Goal: Information Seeking & Learning: Check status

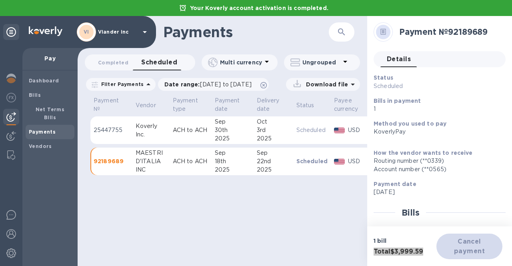
scroll to position [89, 0]
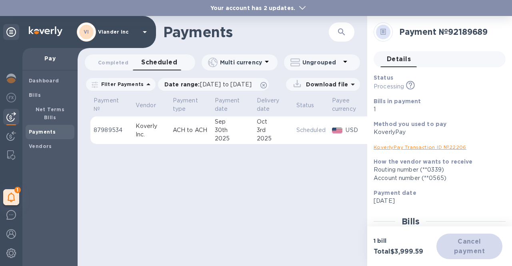
click at [35, 129] on b "Payments" at bounding box center [42, 132] width 27 height 6
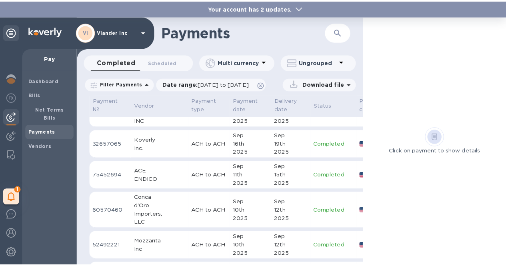
scroll to position [40, 0]
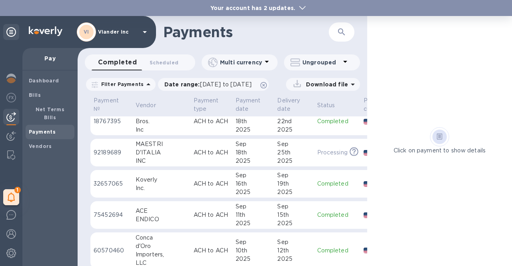
click at [161, 148] on div "MAESTRI" at bounding box center [162, 144] width 52 height 8
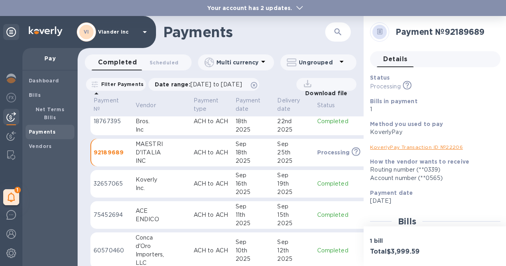
click at [477, 132] on div "KoverlyPay" at bounding box center [432, 132] width 124 height 8
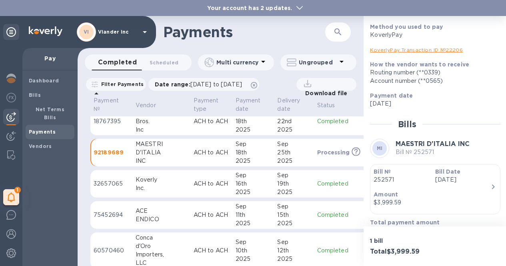
scroll to position [6, 0]
click at [468, 190] on p "Amount" at bounding box center [432, 194] width 117 height 8
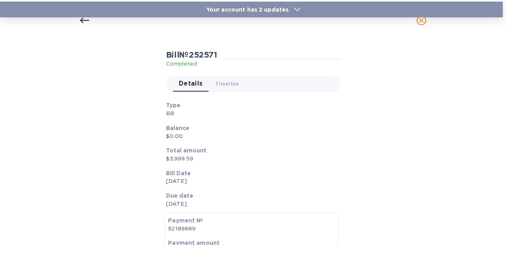
scroll to position [0, 0]
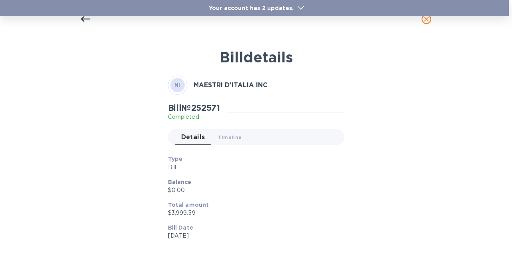
click at [83, 18] on icon at bounding box center [86, 19] width 10 height 6
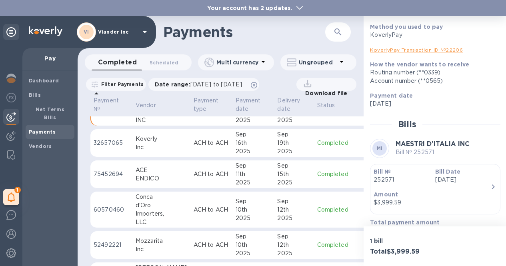
scroll to position [80, 0]
click at [6, 74] on img at bounding box center [11, 79] width 10 height 10
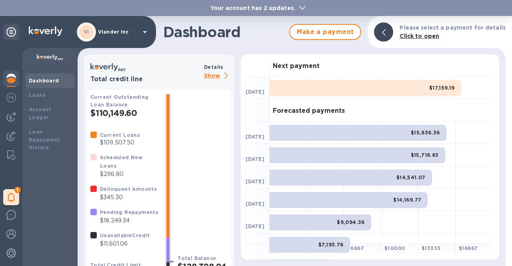
click at [209, 78] on p "Show" at bounding box center [217, 76] width 27 height 10
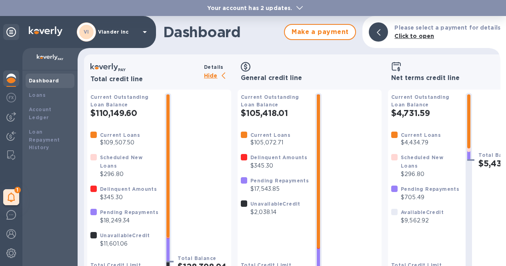
click at [258, 6] on b "Your account has 2 updates." at bounding box center [249, 8] width 85 height 6
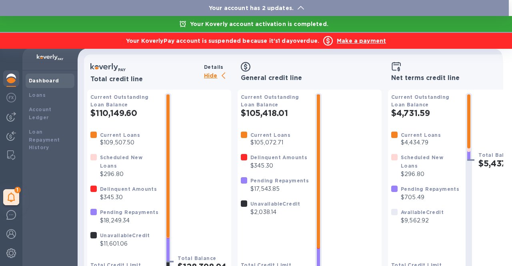
click at [197, 162] on div at bounding box center [256, 133] width 512 height 266
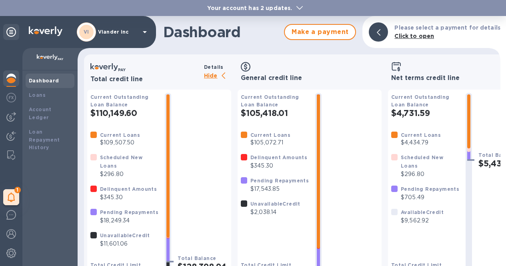
scroll to position [27, 0]
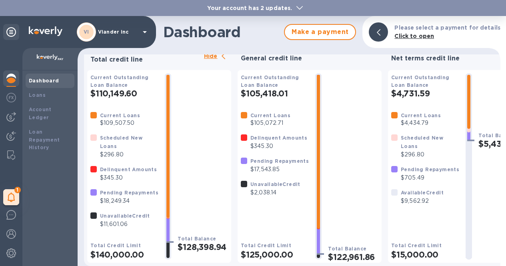
click at [117, 166] on b "Delinquent Amounts" at bounding box center [128, 169] width 57 height 6
click at [12, 112] on img at bounding box center [11, 117] width 10 height 10
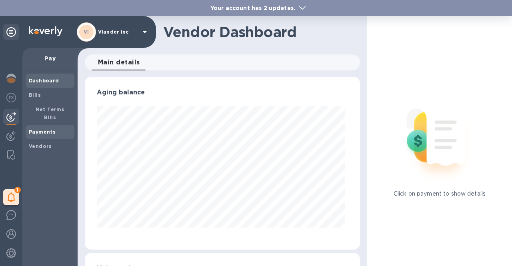
scroll to position [173, 272]
click at [32, 129] on b "Payments" at bounding box center [42, 132] width 27 height 6
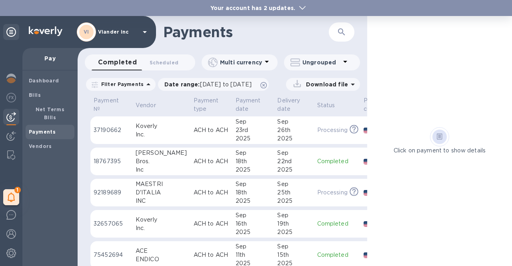
click at [190, 259] on td "ACH to ACH" at bounding box center [211, 255] width 42 height 28
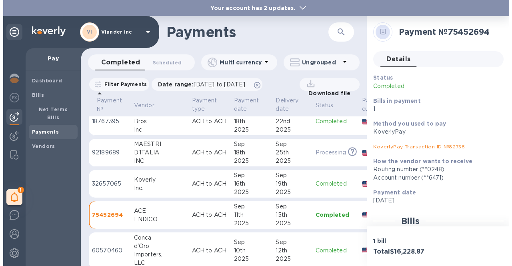
scroll to position [40, 0]
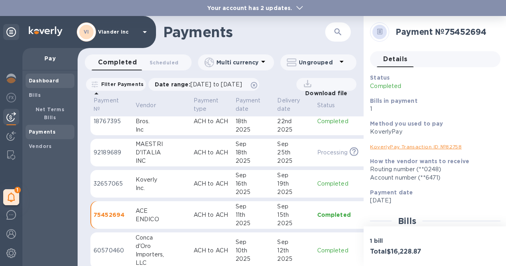
click at [47, 85] on div "Dashboard" at bounding box center [50, 81] width 49 height 14
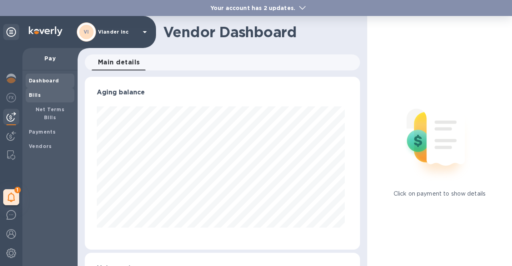
scroll to position [173, 272]
click at [13, 118] on img at bounding box center [11, 117] width 10 height 10
click at [70, 111] on span "Net Terms Bills" at bounding box center [50, 114] width 42 height 16
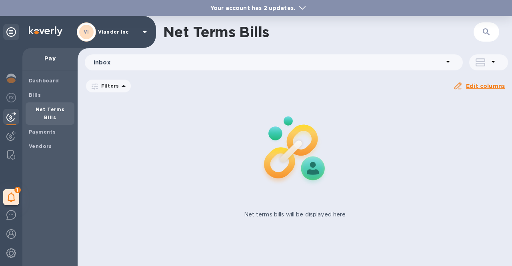
click at [260, 10] on b "Your account has 2 updates." at bounding box center [252, 8] width 85 height 6
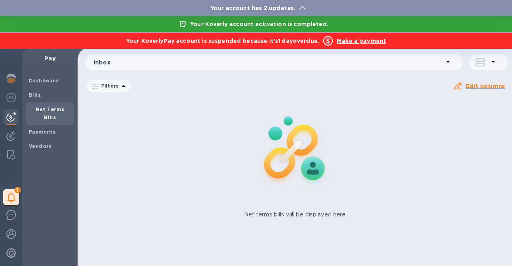
click at [258, 8] on b "Your account has 2 updates." at bounding box center [252, 8] width 85 height 6
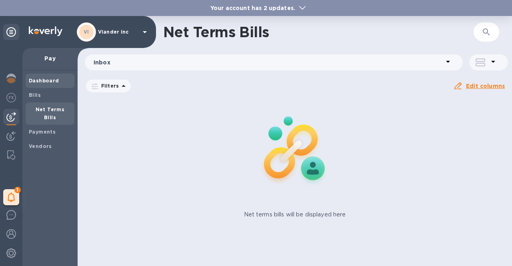
click at [33, 78] on b "Dashboard" at bounding box center [44, 81] width 30 height 6
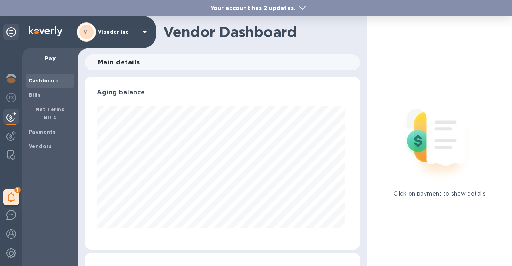
scroll to position [173, 272]
click at [118, 32] on p "Viander inc" at bounding box center [118, 32] width 40 height 6
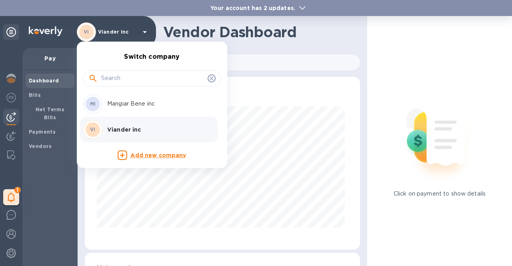
click at [126, 104] on p "Mangiar Bene inc" at bounding box center [157, 104] width 101 height 8
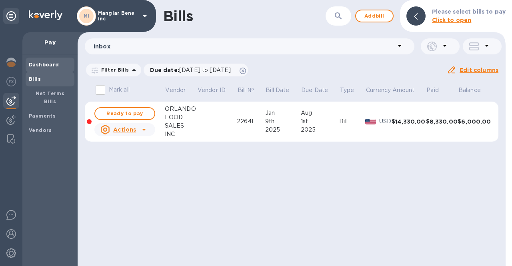
click at [66, 70] on div "Dashboard" at bounding box center [50, 65] width 49 height 14
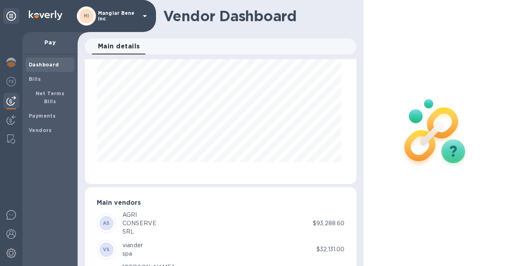
scroll to position [40, 0]
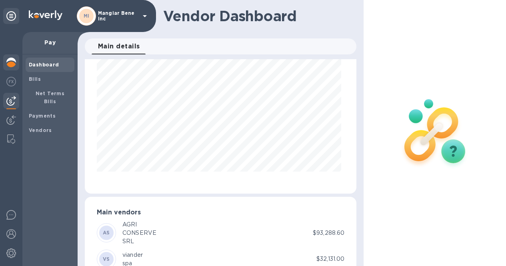
click at [11, 62] on img at bounding box center [11, 63] width 10 height 10
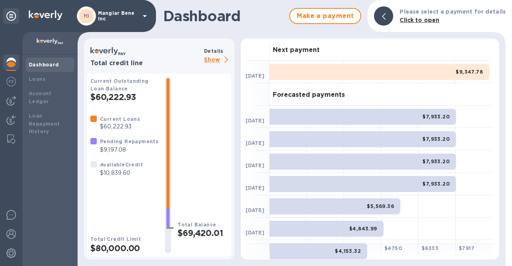
click at [215, 56] on p "Show" at bounding box center [217, 60] width 27 height 10
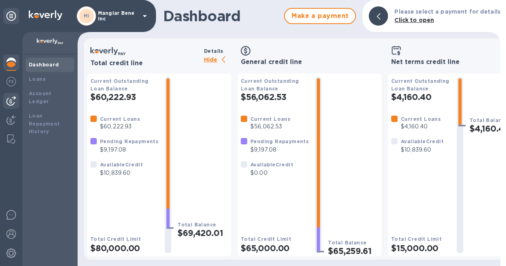
click at [12, 101] on img at bounding box center [11, 101] width 10 height 10
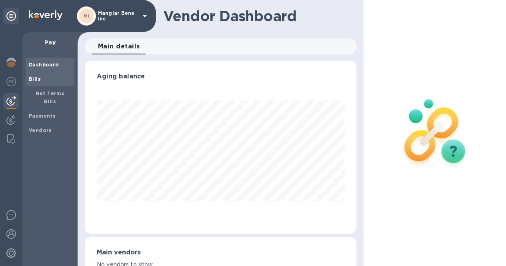
click at [44, 79] on span "Bills" at bounding box center [50, 79] width 42 height 8
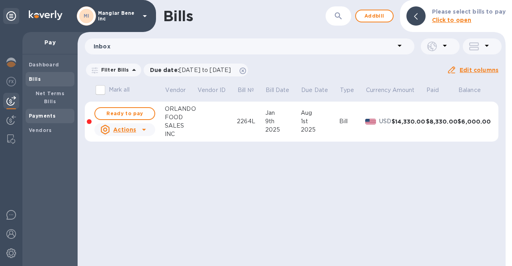
click at [34, 112] on span "Payments" at bounding box center [42, 116] width 27 height 8
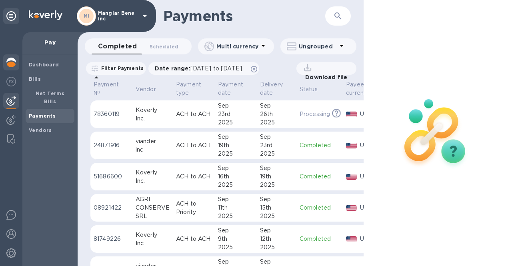
click at [12, 67] on img at bounding box center [11, 63] width 10 height 10
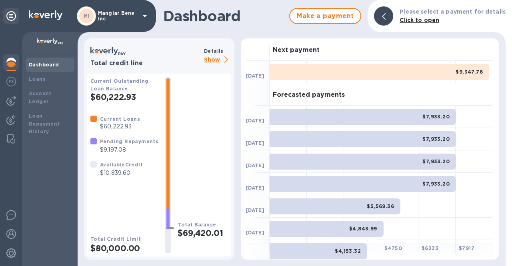
click at [110, 10] on div "MI Mangiar Bene inc" at bounding box center [113, 15] width 73 height 19
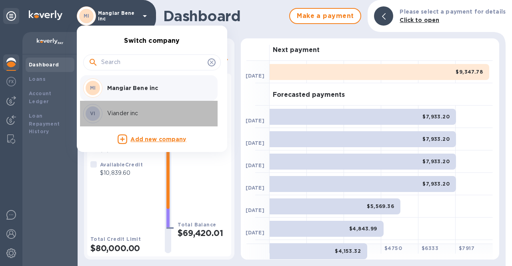
click at [118, 113] on p "Viander inc" at bounding box center [157, 113] width 101 height 8
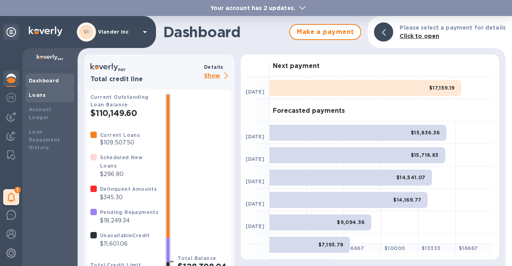
click at [27, 97] on div "Loans" at bounding box center [50, 95] width 49 height 14
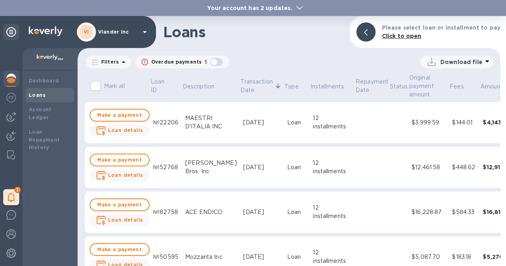
click at [119, 29] on p "Viander inc" at bounding box center [118, 32] width 40 height 6
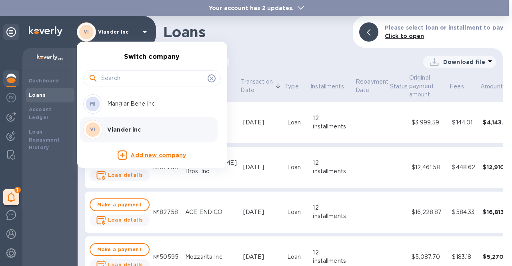
click at [136, 106] on p "Mangiar Bene inc" at bounding box center [157, 104] width 101 height 8
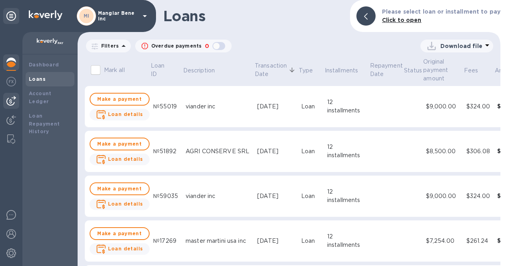
click at [9, 104] on img at bounding box center [11, 101] width 10 height 10
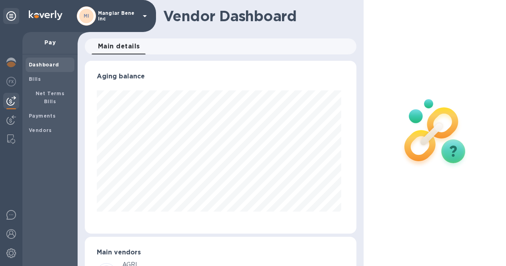
scroll to position [6, 0]
click at [39, 113] on b "Payments" at bounding box center [42, 116] width 27 height 6
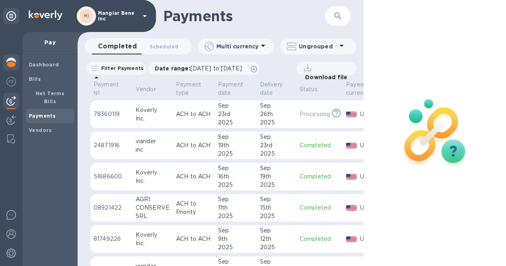
click at [10, 54] on div at bounding box center [11, 63] width 16 height 18
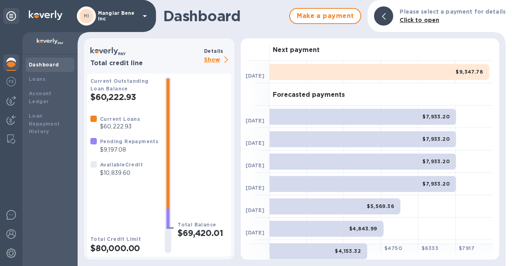
click at [136, 15] on p "Mangiar Bene inc" at bounding box center [118, 15] width 40 height 11
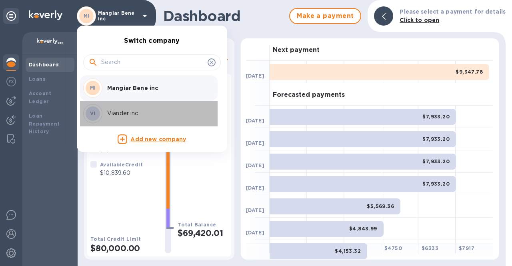
click at [130, 116] on p "Viander inc" at bounding box center [157, 113] width 101 height 8
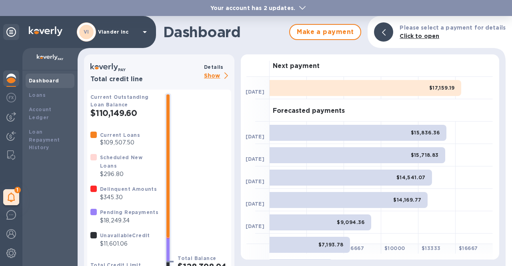
scroll to position [21, 0]
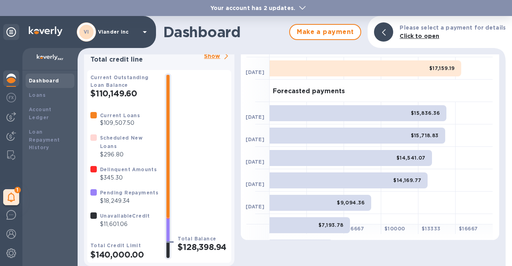
click at [114, 174] on p "$345.30" at bounding box center [128, 178] width 57 height 8
click at [114, 170] on b "Delinquent Amounts" at bounding box center [128, 169] width 57 height 6
click at [11, 118] on img at bounding box center [11, 117] width 10 height 10
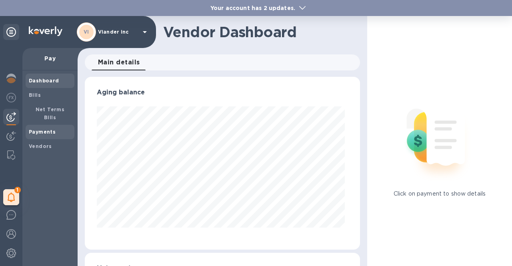
scroll to position [173, 272]
click at [36, 129] on b "Payments" at bounding box center [42, 132] width 27 height 6
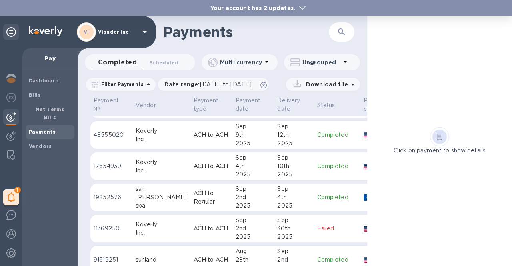
scroll to position [240, 0]
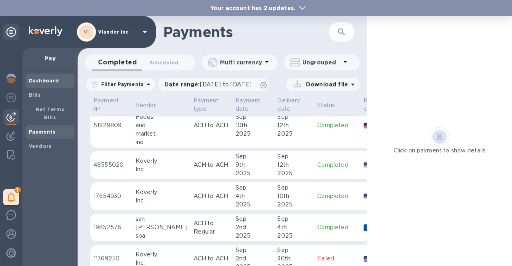
click at [43, 81] on b "Dashboard" at bounding box center [44, 81] width 30 height 6
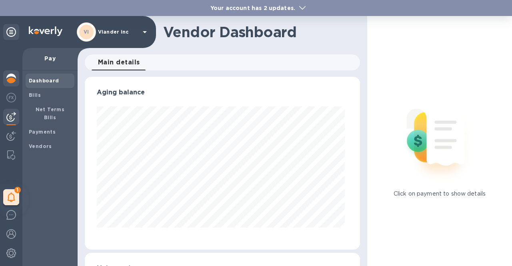
click at [14, 76] on img at bounding box center [11, 79] width 10 height 10
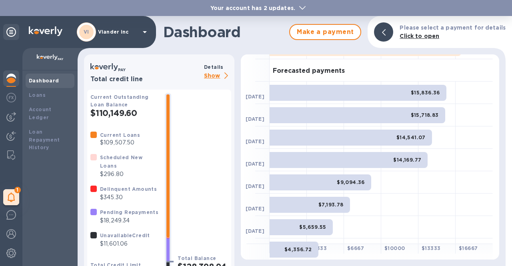
click at [286, 8] on b "Your account has 2 updates." at bounding box center [252, 8] width 85 height 6
